Goal: Check status: Check status

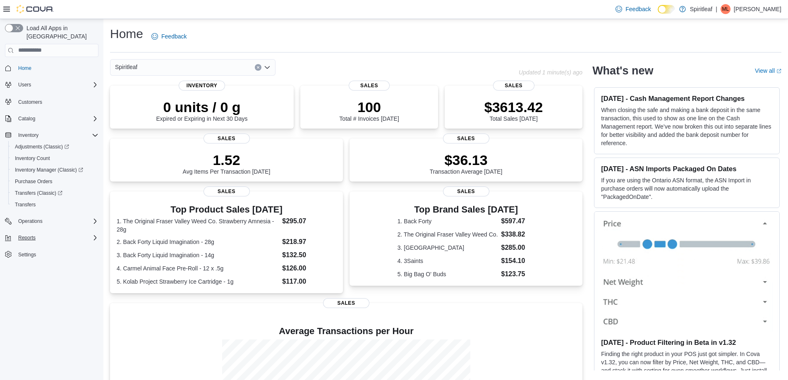
click at [53, 233] on div "Reports" at bounding box center [57, 238] width 84 height 10
click at [61, 233] on div "Reports" at bounding box center [57, 238] width 84 height 10
click at [60, 216] on div "Operations" at bounding box center [57, 221] width 84 height 10
click at [62, 216] on div "Operations" at bounding box center [57, 221] width 84 height 10
click at [42, 167] on span "Inventory Manager (Classic)" at bounding box center [49, 170] width 68 height 7
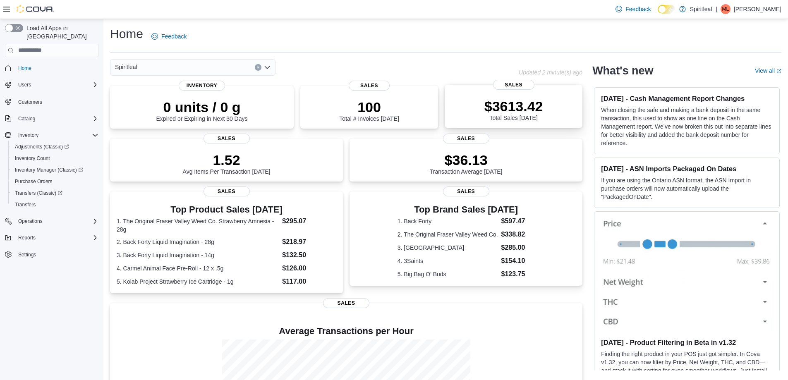
click at [543, 111] on p "$3613.42" at bounding box center [513, 106] width 59 height 17
